Goal: Check status: Check status

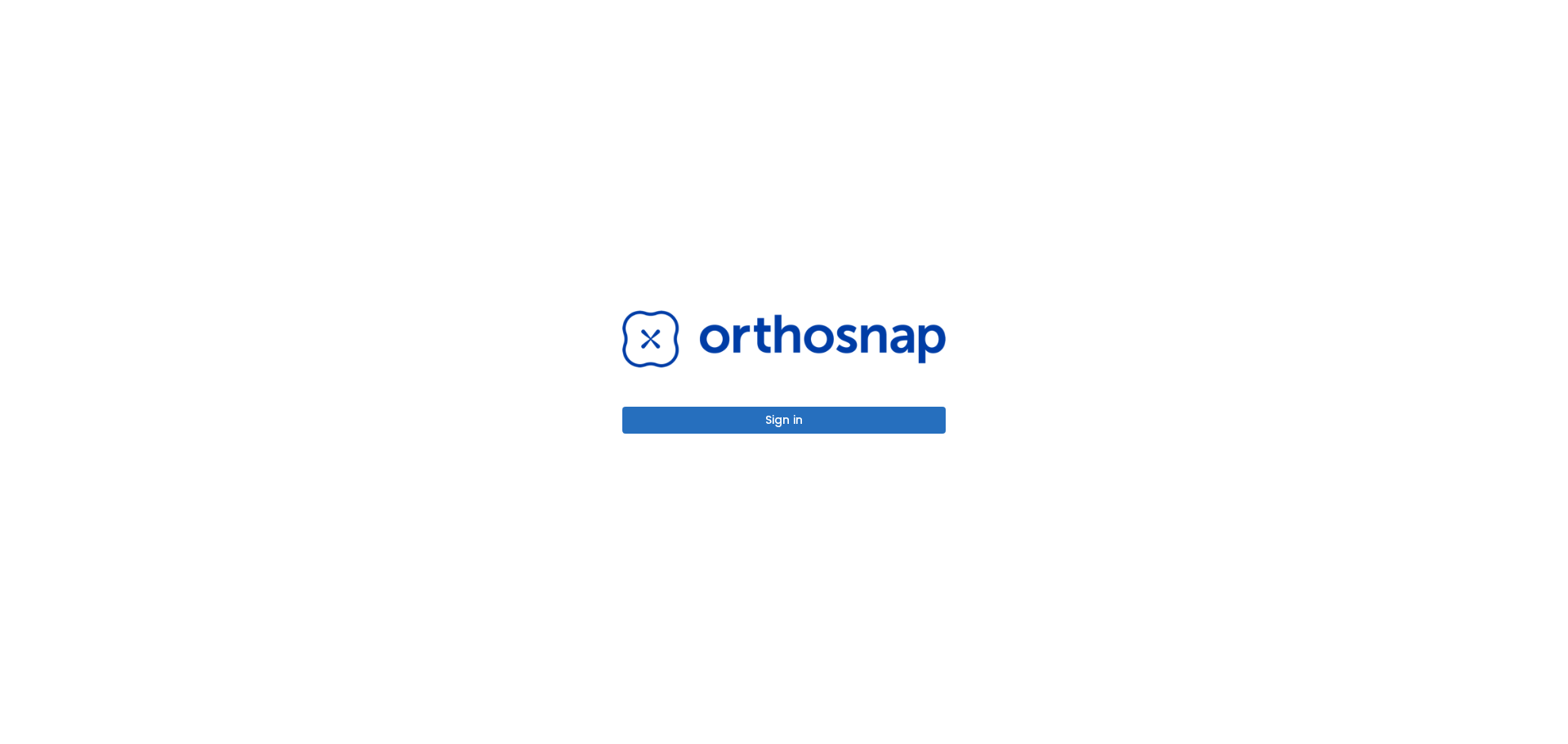
click at [818, 409] on button "Sign in" at bounding box center [783, 420] width 324 height 27
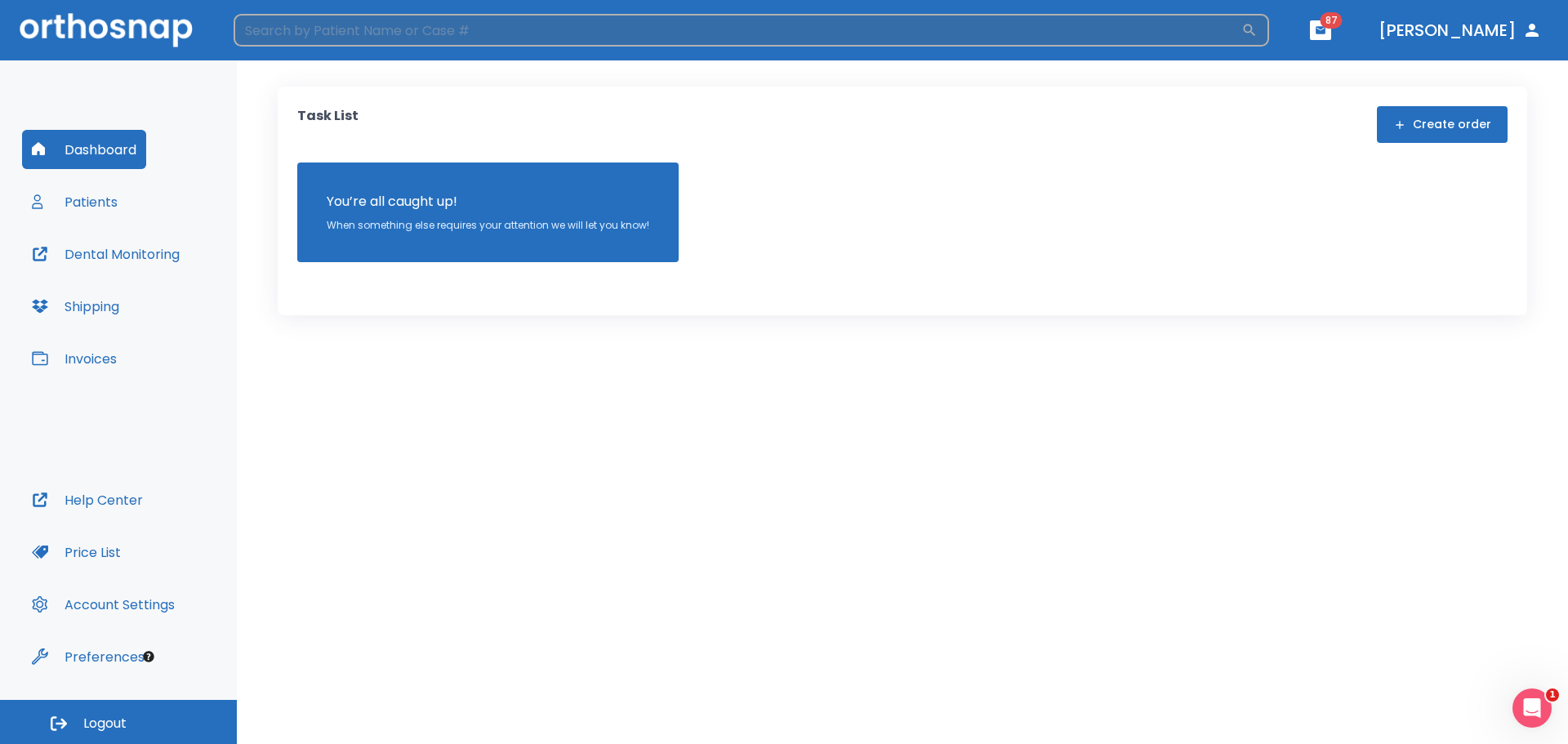
click at [306, 24] on input "search" at bounding box center [737, 30] width 1007 height 32
click at [106, 195] on button "Patients" at bounding box center [74, 201] width 106 height 39
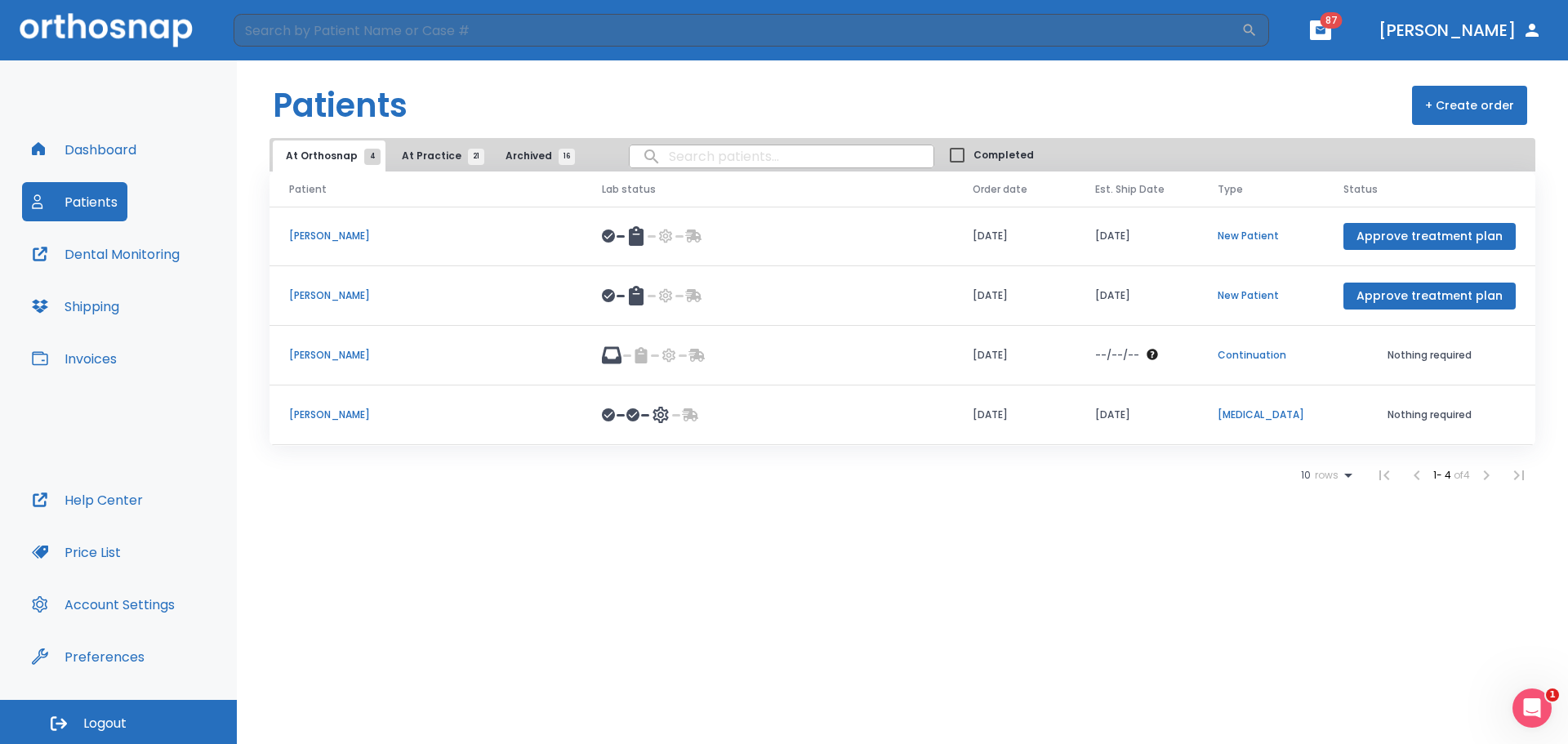
click at [442, 148] on button "At Practice 21" at bounding box center [439, 156] width 100 height 31
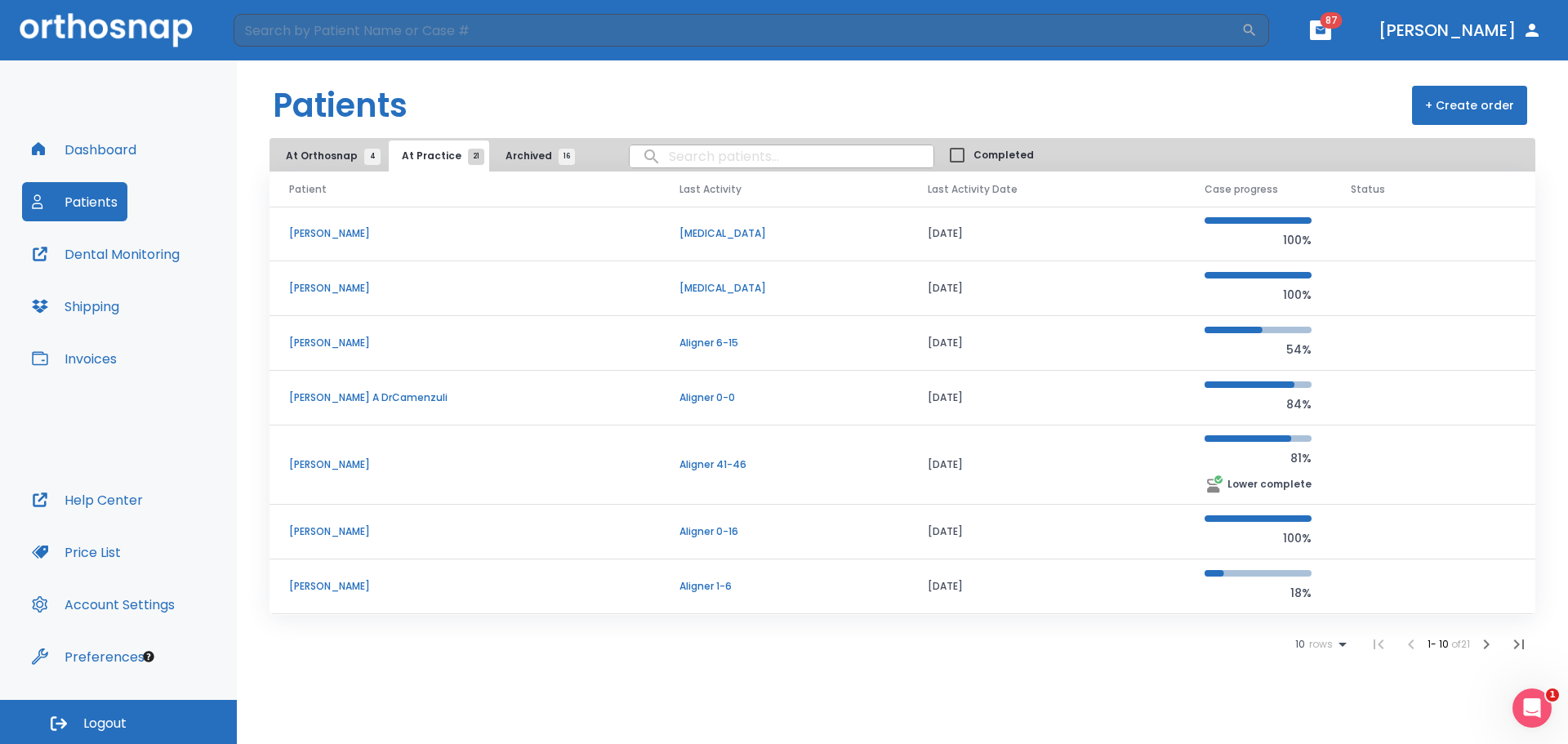
scroll to position [164, 0]
click at [1311, 643] on span "rows" at bounding box center [1319, 644] width 28 height 11
click at [1314, 710] on p "100" at bounding box center [1312, 704] width 17 height 15
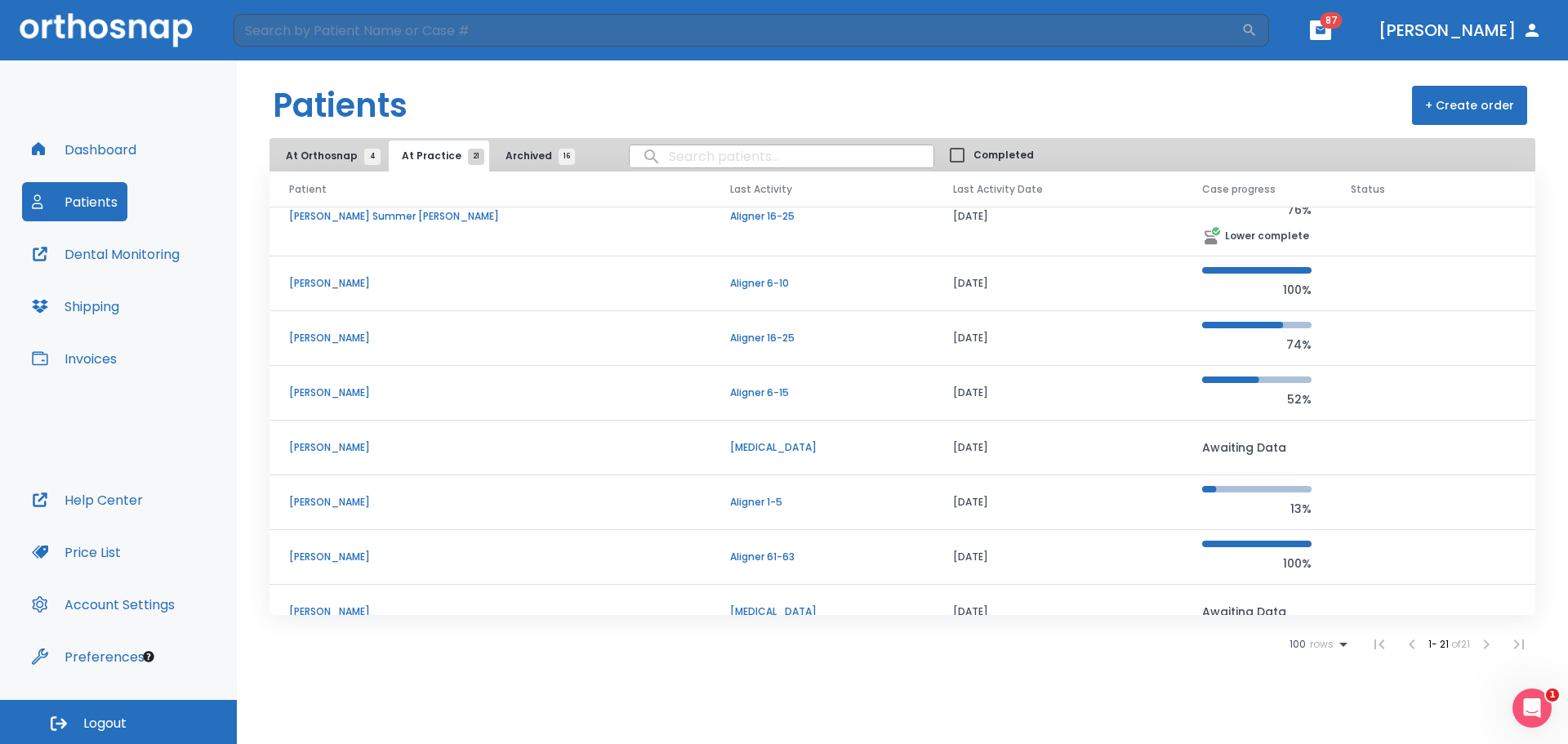
scroll to position [736, 0]
click at [365, 326] on td "[PERSON_NAME]" at bounding box center [490, 338] width 441 height 55
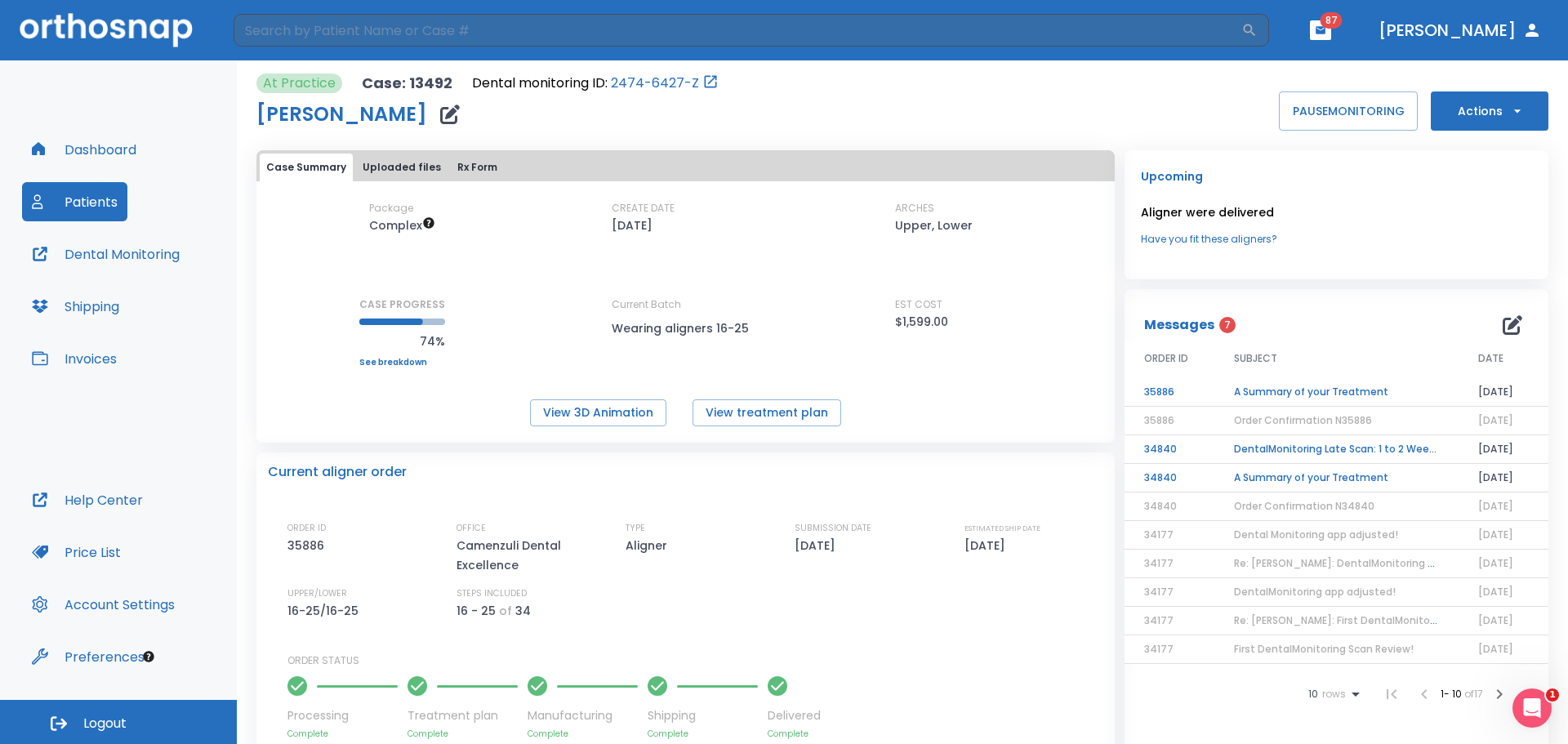
click at [112, 258] on button "Dental Monitoring" at bounding box center [106, 254] width 167 height 39
click at [154, 263] on button "Dental Monitoring" at bounding box center [106, 254] width 167 height 39
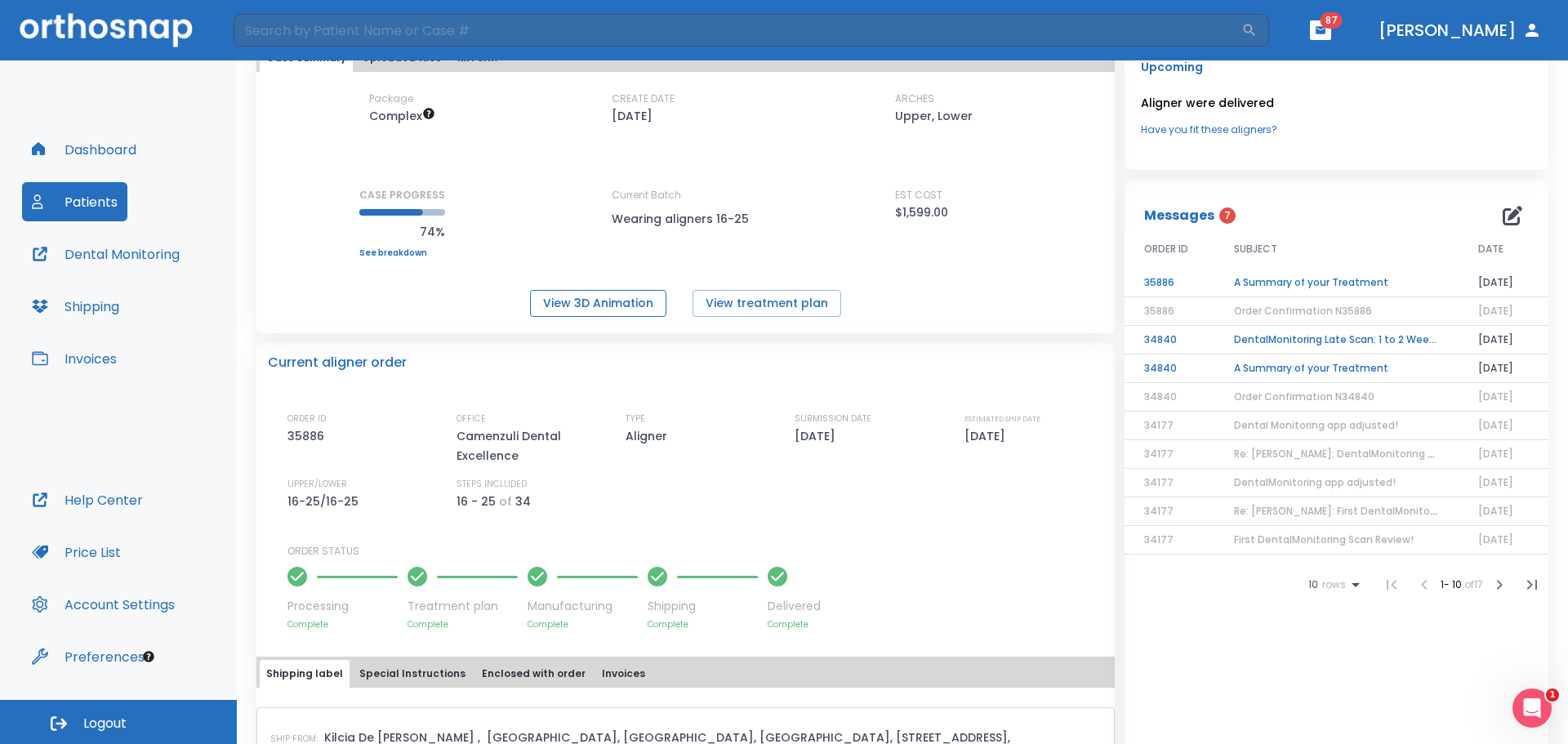
scroll to position [109, 0]
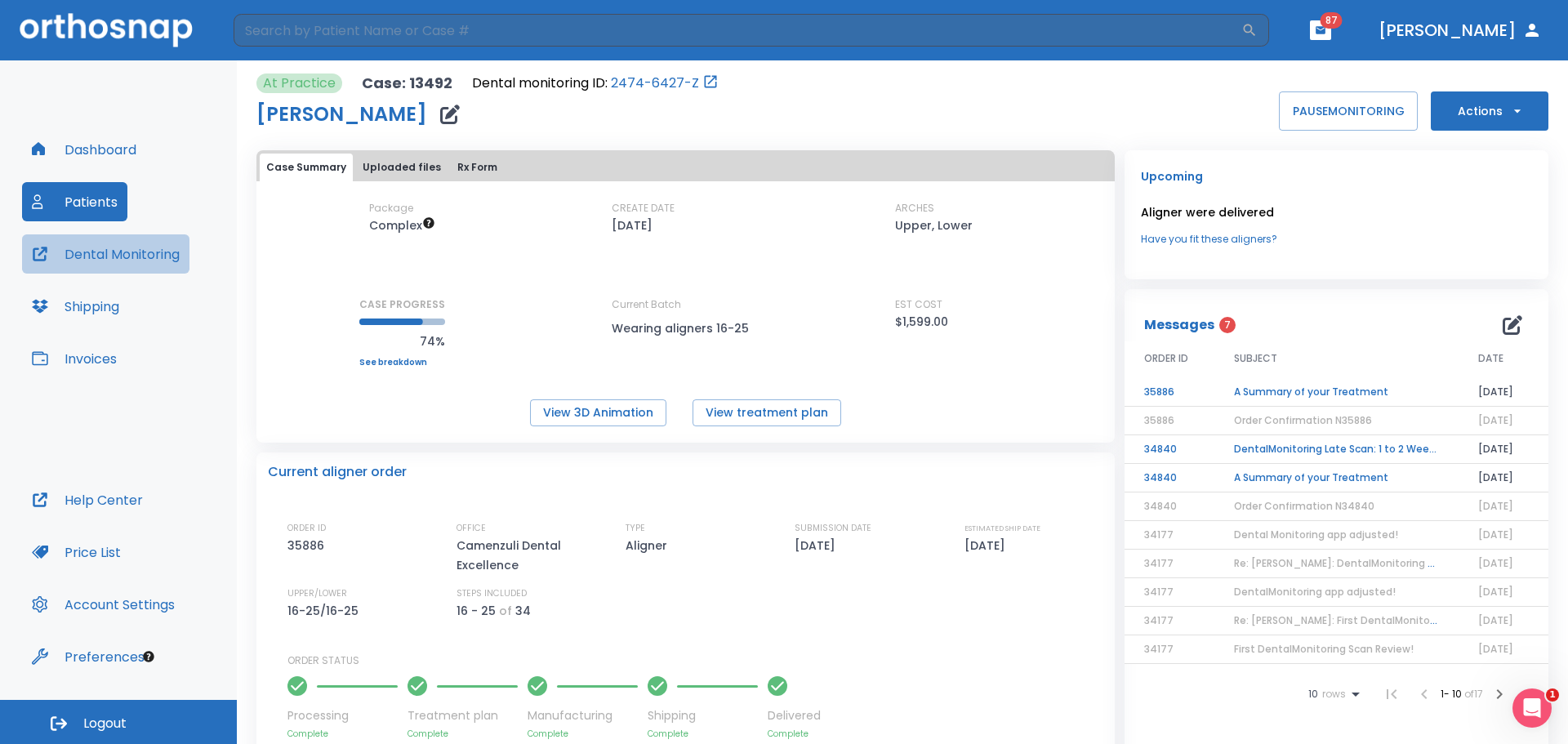
click at [72, 242] on button "Dental Monitoring" at bounding box center [106, 254] width 167 height 39
click at [736, 406] on button "View treatment plan" at bounding box center [767, 413] width 148 height 27
click at [129, 243] on button "Dental Monitoring" at bounding box center [106, 254] width 167 height 39
click at [122, 256] on button "Dental Monitoring" at bounding box center [106, 254] width 167 height 39
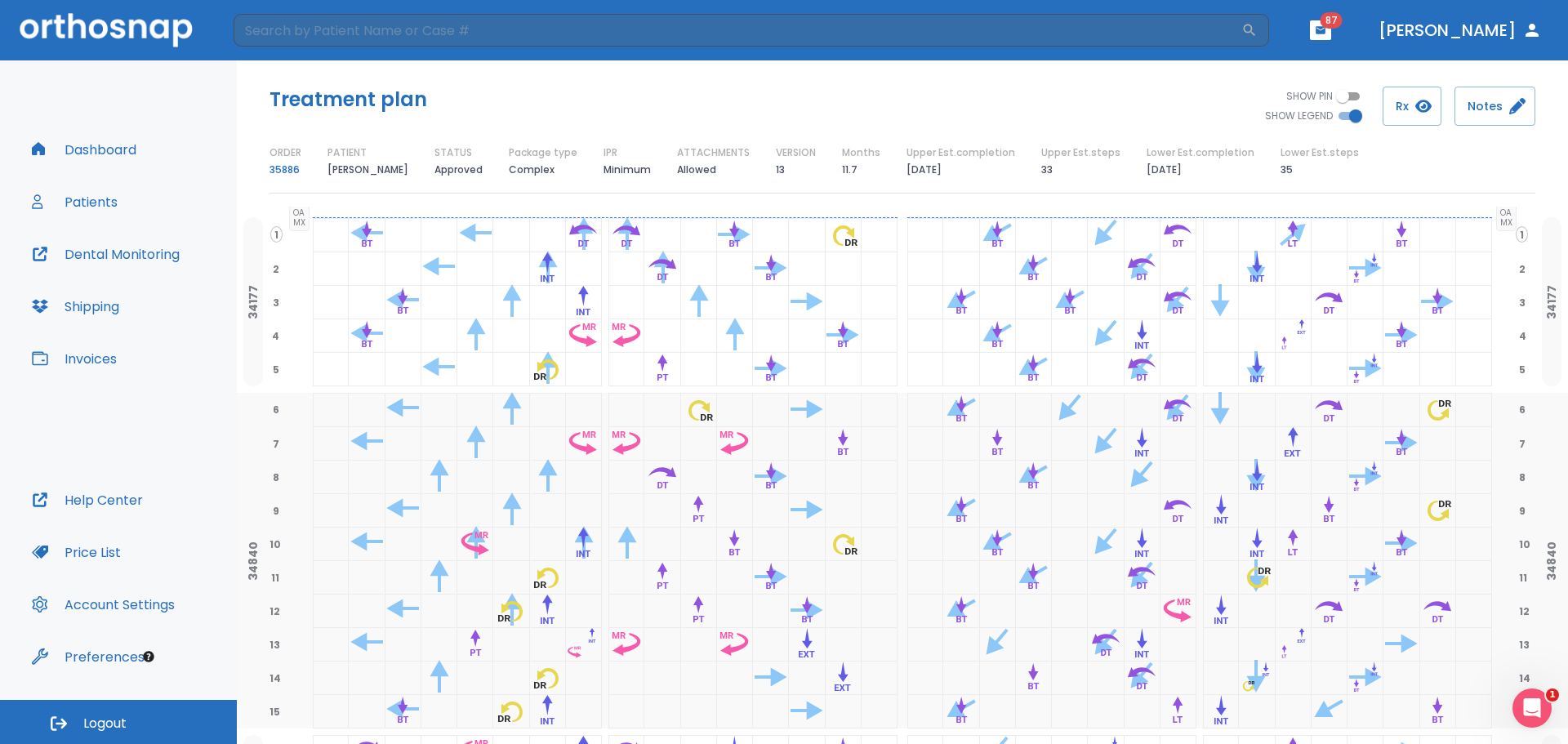
scroll to position [180, 0]
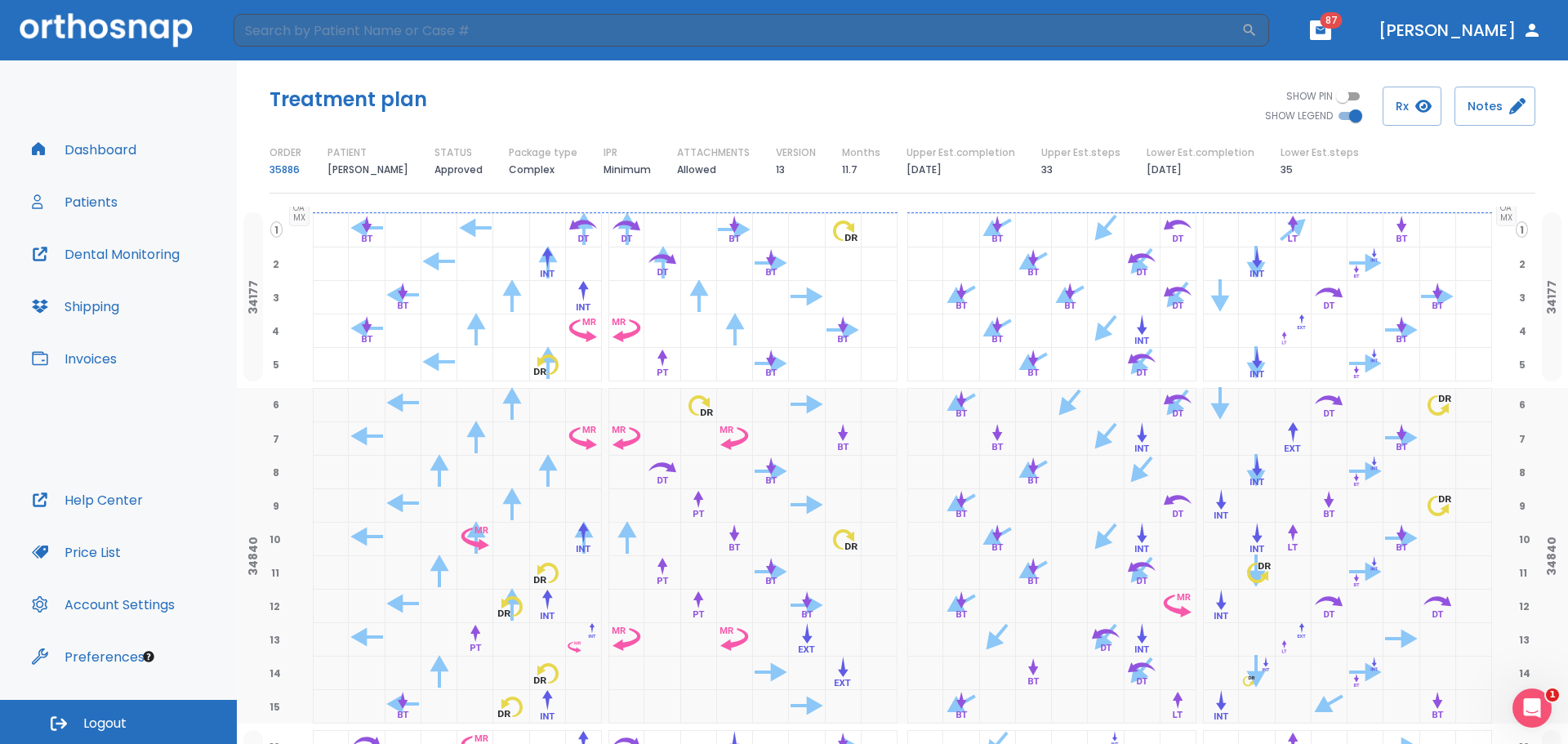
click at [118, 245] on button "Dental Monitoring" at bounding box center [106, 254] width 167 height 39
